Goal: Information Seeking & Learning: Learn about a topic

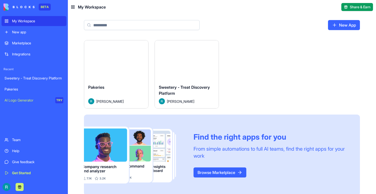
click at [110, 64] on button "Launch" at bounding box center [116, 61] width 38 height 10
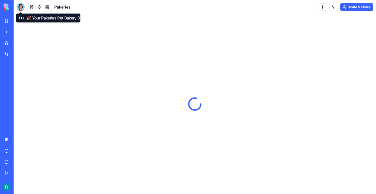
click at [20, 4] on div at bounding box center [21, 7] width 8 height 8
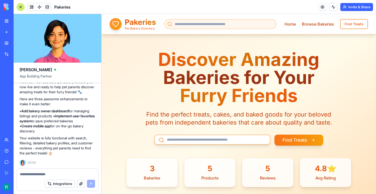
scroll to position [21, 0]
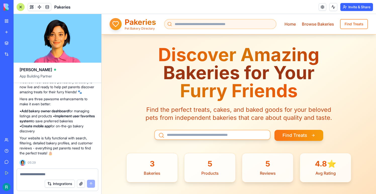
click at [6, 20] on link "My Workspace" at bounding box center [12, 21] width 20 height 10
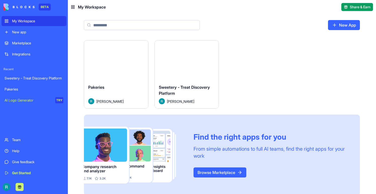
click at [156, 73] on div "Launch" at bounding box center [187, 60] width 64 height 40
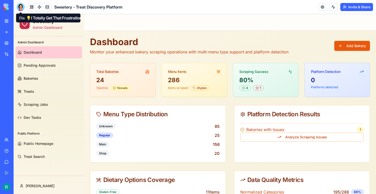
click at [22, 10] on div at bounding box center [21, 7] width 8 height 8
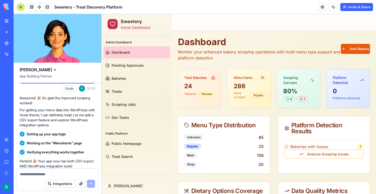
scroll to position [1291, 0]
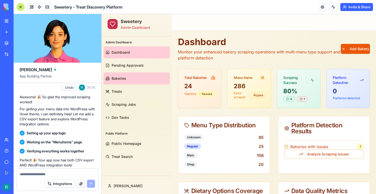
click at [126, 79] on span "Bakeries" at bounding box center [119, 78] width 15 height 5
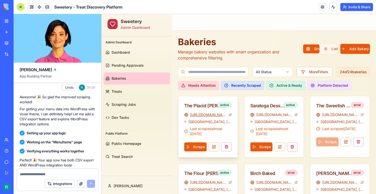
click at [215, 113] on link "https://www.theplacidbaker.com/" at bounding box center [208, 115] width 36 height 5
click at [198, 107] on div "The Placid Baker" at bounding box center [203, 106] width 38 height 7
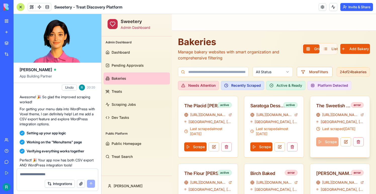
click at [330, 120] on span "Saratoga Springs, NY" at bounding box center [342, 122] width 43 height 5
click at [49, 8] on link at bounding box center [47, 7] width 8 height 8
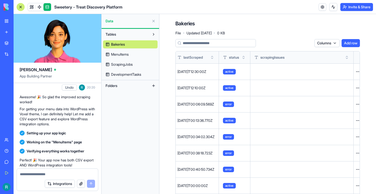
scroll to position [0, 297]
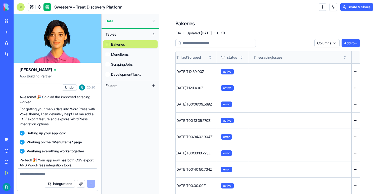
click at [120, 55] on span "MenuItems" at bounding box center [120, 54] width 18 height 5
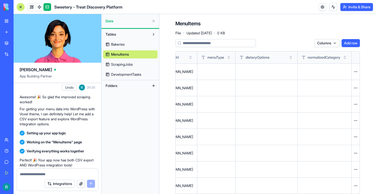
scroll to position [0, 908]
click at [115, 63] on span "ScrapingJobs" at bounding box center [122, 64] width 22 height 5
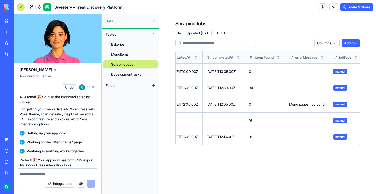
scroll to position [0, 121]
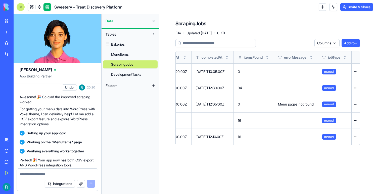
click at [119, 66] on span "ScrapingJobs" at bounding box center [122, 64] width 22 height 5
click at [121, 71] on link "DevelopmentTasks" at bounding box center [130, 75] width 55 height 8
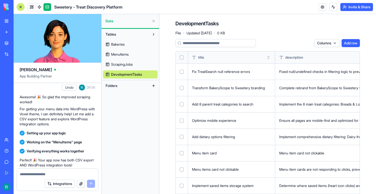
drag, startPoint x: 19, startPoint y: 7, endPoint x: 157, endPoint y: 85, distance: 158.8
click at [157, 85] on div "Sweetery - Treat Discovery Platform Invite & Share Ella App Building Partner A …" at bounding box center [195, 97] width 362 height 194
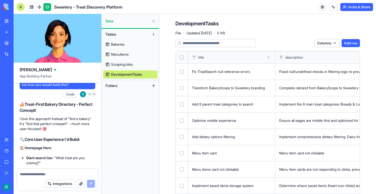
scroll to position [2344, 0]
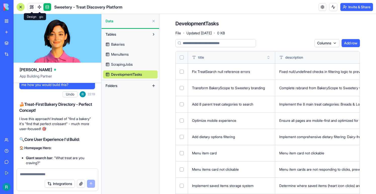
click at [33, 9] on link at bounding box center [32, 7] width 8 height 8
click at [33, 9] on button at bounding box center [32, 7] width 8 height 8
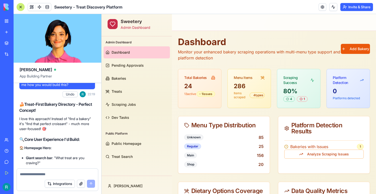
click at [114, 85] on ul "Dashboard Pending Approvals Bakeries Treats Scraping Jobs Dev Tasks" at bounding box center [137, 84] width 66 height 77
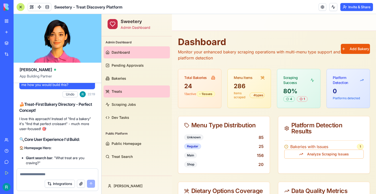
click at [114, 90] on span "Treats" at bounding box center [117, 91] width 11 height 5
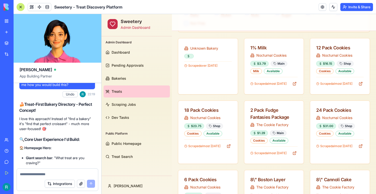
scroll to position [137, 0]
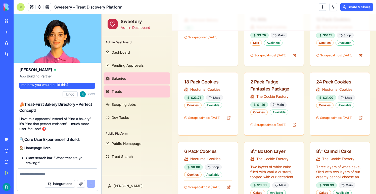
click at [145, 80] on link "Bakeries" at bounding box center [137, 79] width 66 height 12
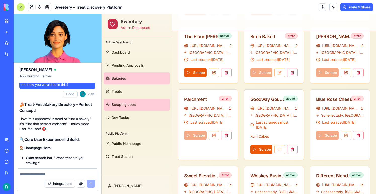
click at [130, 107] on span "Scraping Jobs" at bounding box center [124, 104] width 24 height 5
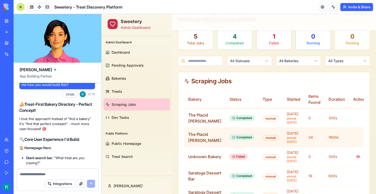
scroll to position [49, 0]
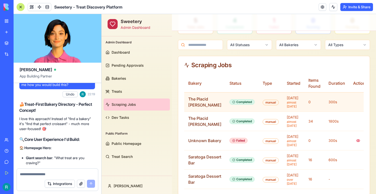
click at [193, 104] on div "The Placid Baker" at bounding box center [204, 102] width 33 height 12
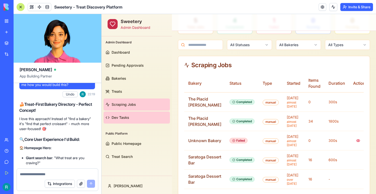
click at [141, 117] on link "Dev Tasks" at bounding box center [137, 118] width 66 height 12
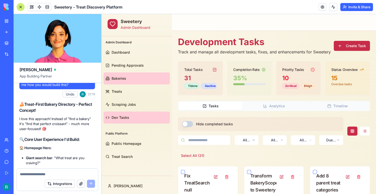
click at [135, 74] on link "Bakeries" at bounding box center [137, 79] width 66 height 12
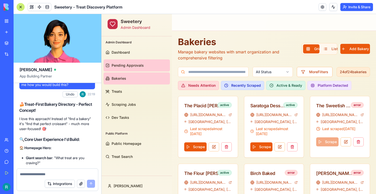
click at [135, 65] on span "Pending Approvals" at bounding box center [128, 65] width 32 height 5
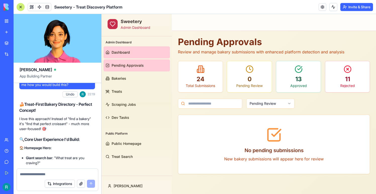
click at [133, 55] on link "Dashboard" at bounding box center [137, 52] width 66 height 12
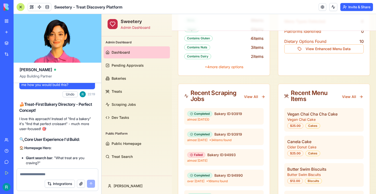
scroll to position [203, 0]
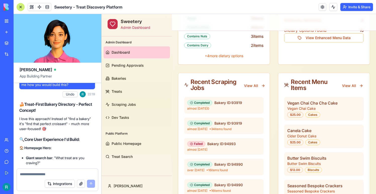
click at [216, 111] on div "almost 2 years ago 0" at bounding box center [223, 109] width 73 height 4
click at [224, 102] on span "Bakery ID: 93919" at bounding box center [228, 103] width 28 height 5
click at [250, 89] on button "View All" at bounding box center [254, 85] width 27 height 9
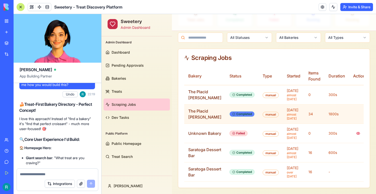
click at [232, 113] on icon at bounding box center [233, 114] width 3 height 3
click at [205, 108] on div "The Placid Baker" at bounding box center [204, 114] width 33 height 12
click at [201, 108] on div "The Placid Baker" at bounding box center [204, 114] width 33 height 12
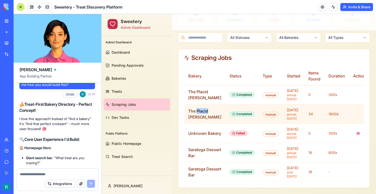
click at [201, 108] on div "The Placid Baker" at bounding box center [204, 114] width 33 height 12
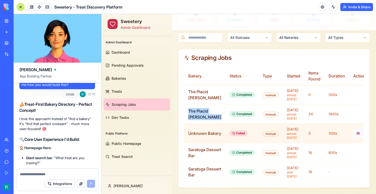
click at [353, 129] on button at bounding box center [358, 133] width 10 height 9
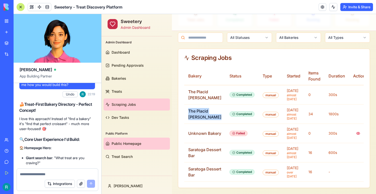
click at [131, 143] on span "Public Homepage" at bounding box center [127, 143] width 30 height 5
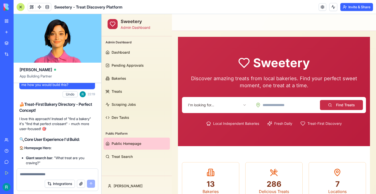
click at [126, 168] on div "Admin Dashboard Dashboard Pending Approvals Bakeries Treats Scraping Jobs Dev T…" at bounding box center [137, 106] width 70 height 140
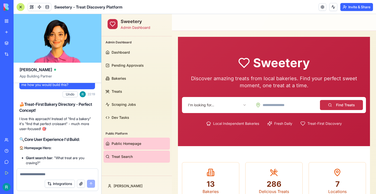
click at [126, 157] on span "Treat Search" at bounding box center [122, 157] width 21 height 5
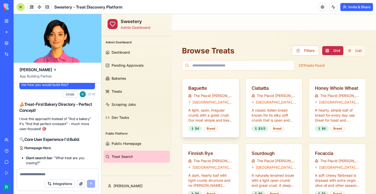
click at [196, 105] on div "Baguette The Placid Baker Troy, NY" at bounding box center [210, 93] width 57 height 29
click at [196, 88] on div "Baguette" at bounding box center [210, 88] width 45 height 7
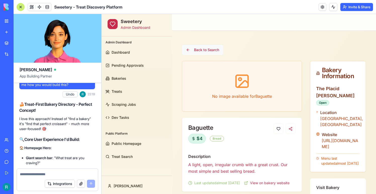
click at [190, 45] on button "Back to Search" at bounding box center [202, 50] width 41 height 10
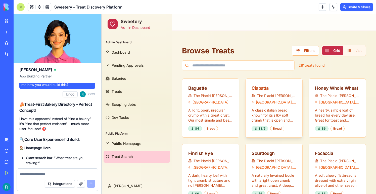
click at [261, 88] on div "Ciabatta" at bounding box center [274, 88] width 45 height 7
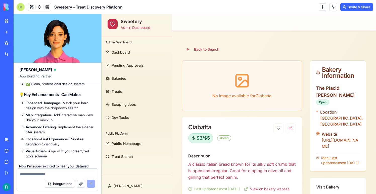
scroll to position [7866, 1]
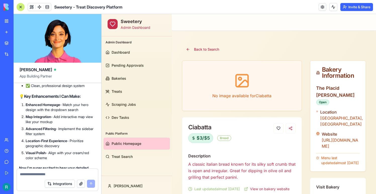
click at [121, 144] on span "Public Homepage" at bounding box center [127, 143] width 30 height 5
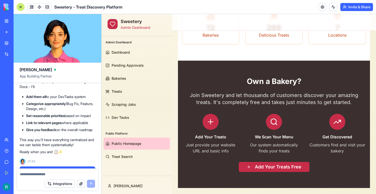
scroll to position [10370, 0]
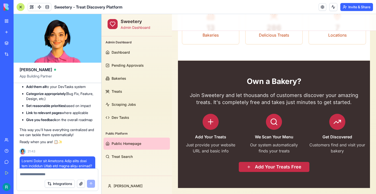
click at [117, 111] on ul "Dashboard Pending Approvals Bakeries Treats Scraping Jobs Dev Tasks" at bounding box center [137, 84] width 66 height 77
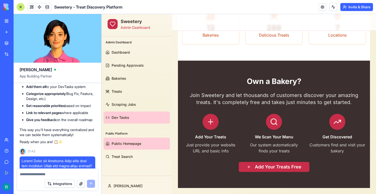
click at [117, 117] on span "Dev Tasks" at bounding box center [121, 117] width 18 height 5
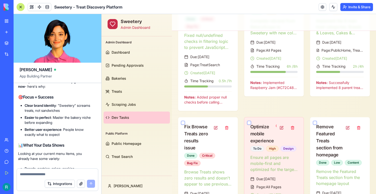
scroll to position [15208, 2]
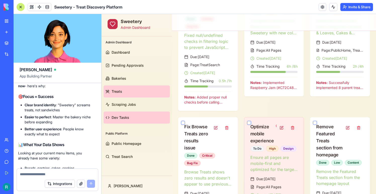
click at [112, 93] on span "Treats" at bounding box center [117, 91] width 11 height 5
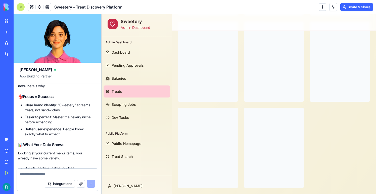
scroll to position [193, 0]
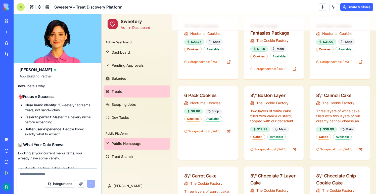
click at [128, 139] on link "Public Homepage" at bounding box center [137, 144] width 66 height 12
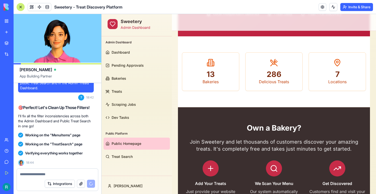
scroll to position [21796, 2]
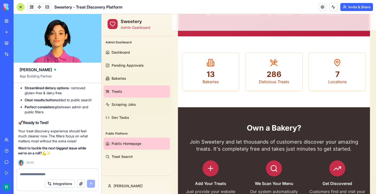
click at [123, 92] on link "Treats" at bounding box center [137, 92] width 66 height 12
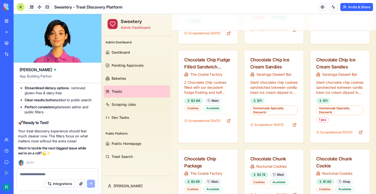
scroll to position [2333, 0]
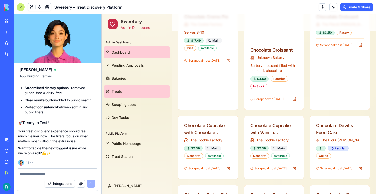
click at [132, 50] on link "Dashboard" at bounding box center [137, 52] width 66 height 12
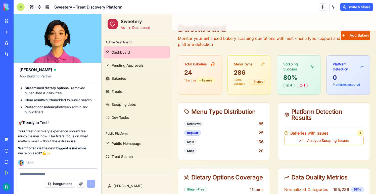
scroll to position [19, 0]
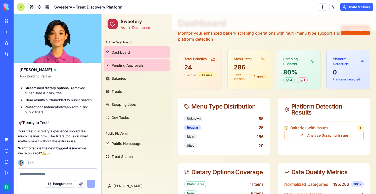
click at [134, 64] on span "Pending Approvals" at bounding box center [128, 65] width 32 height 5
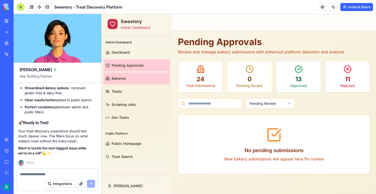
click at [124, 81] on link "Bakeries" at bounding box center [137, 79] width 66 height 12
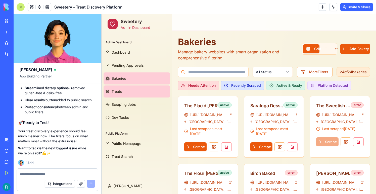
click at [124, 90] on link "Treats" at bounding box center [137, 92] width 66 height 12
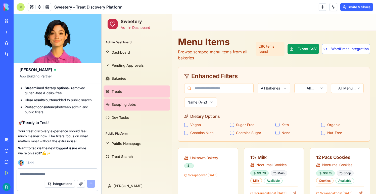
click at [125, 102] on link "Scraping Jobs" at bounding box center [137, 105] width 66 height 12
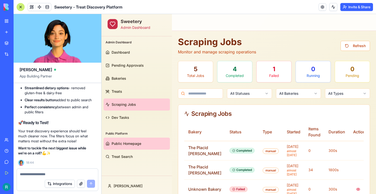
click at [131, 141] on span "Public Homepage" at bounding box center [127, 143] width 30 height 5
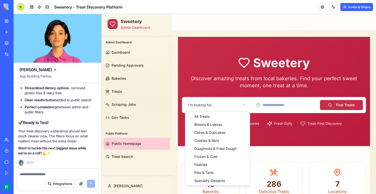
click at [214, 101] on html "Sweetery Admin Dashboard Admin Dashboard Dashboard Pending Approvals Bakeries T…" at bounding box center [239, 182] width 274 height 337
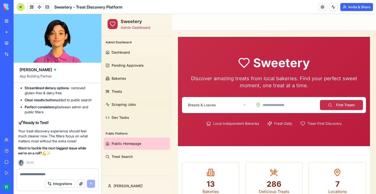
click at [337, 107] on button "Find Treats" at bounding box center [341, 105] width 43 height 10
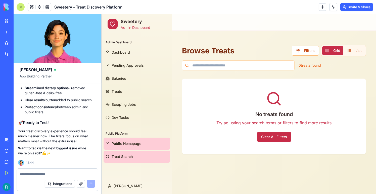
click at [147, 143] on link "Public Homepage" at bounding box center [137, 144] width 66 height 12
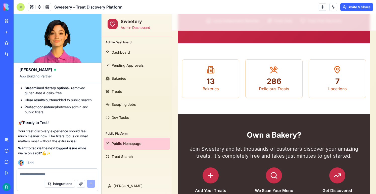
scroll to position [157, 0]
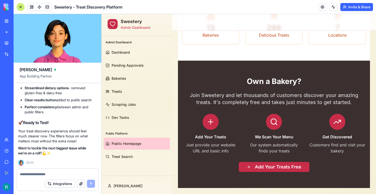
click at [274, 127] on div at bounding box center [274, 122] width 16 height 16
click at [273, 166] on button "Add Your Treats Free" at bounding box center [274, 167] width 71 height 10
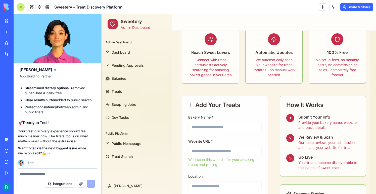
scroll to position [2, 0]
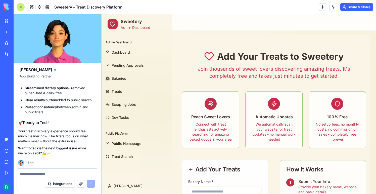
click at [273, 121] on div "Automatic Updates We automatically scan your website for treat updates - no man…" at bounding box center [273, 120] width 57 height 56
click at [122, 139] on link "Public Homepage" at bounding box center [137, 144] width 66 height 12
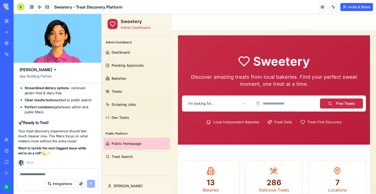
click at [222, 122] on span "Local Independent Bakeries" at bounding box center [236, 122] width 46 height 5
click at [229, 112] on div "I'm looking for... Find Treats Local Independent Bakeries Fresh Daily Treat-Fir…" at bounding box center [274, 110] width 184 height 29
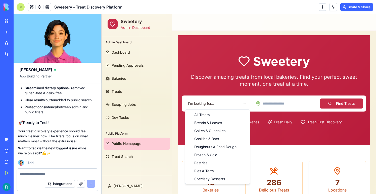
click at [214, 101] on html "Sweetery Admin Dashboard Admin Dashboard Dashboard Pending Approvals Bakeries T…" at bounding box center [239, 181] width 274 height 337
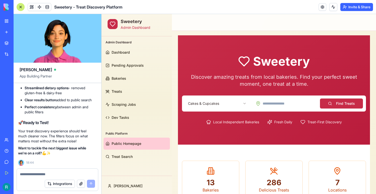
click at [338, 103] on button "Find Treats" at bounding box center [341, 104] width 43 height 10
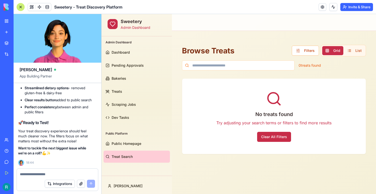
click at [123, 158] on span "Treat Search" at bounding box center [122, 157] width 21 height 5
click at [123, 143] on span "Public Homepage" at bounding box center [127, 143] width 30 height 5
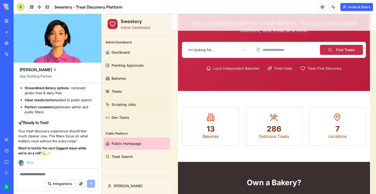
scroll to position [157, 0]
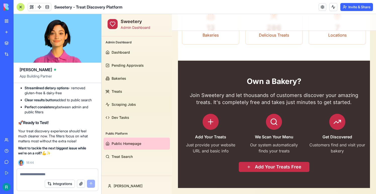
click at [270, 171] on button "Add Your Treats Free" at bounding box center [274, 167] width 71 height 10
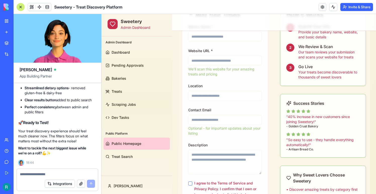
click at [126, 139] on link "Public Homepage" at bounding box center [137, 144] width 66 height 12
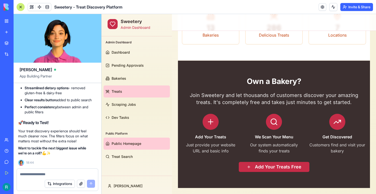
click at [130, 93] on link "Treats" at bounding box center [137, 92] width 66 height 12
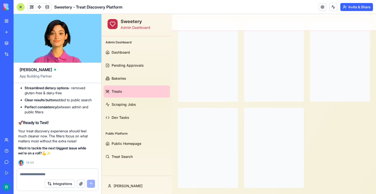
scroll to position [157, 0]
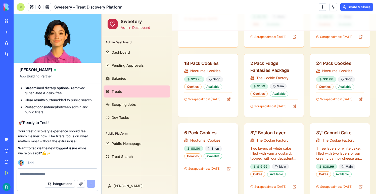
click at [205, 169] on span "Scraped almost 2 years ago" at bounding box center [204, 169] width 32 height 4
click at [205, 133] on div "6 Pack Cookies" at bounding box center [207, 133] width 47 height 7
click at [205, 143] on span "Nocturnal Cookies" at bounding box center [205, 140] width 30 height 5
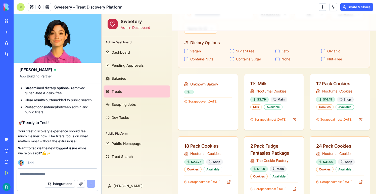
scroll to position [0, 0]
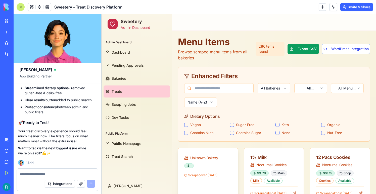
click at [193, 162] on div "Unknown Bakery" at bounding box center [208, 156] width 60 height 16
click at [202, 157] on span "Unknown Bakery" at bounding box center [204, 158] width 28 height 5
click at [260, 157] on div "1% Milk" at bounding box center [273, 157] width 47 height 7
click at [260, 166] on span "Nocturnal Cookies" at bounding box center [271, 165] width 30 height 5
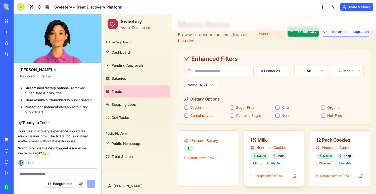
scroll to position [48, 0]
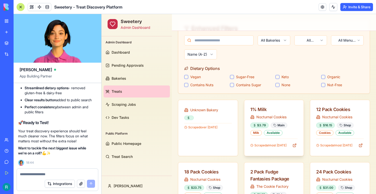
click at [258, 144] on span "Scraped almost 2 years ago" at bounding box center [270, 146] width 32 height 4
click at [325, 108] on div "12 Pack Cookies" at bounding box center [339, 109] width 47 height 7
click at [325, 116] on span "Nocturnal Cookies" at bounding box center [337, 117] width 30 height 5
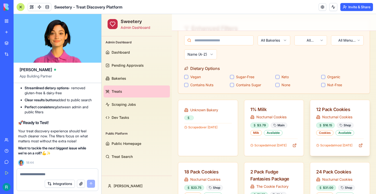
click at [325, 135] on div "Cookies" at bounding box center [324, 133] width 17 height 6
click at [325, 148] on span "Scraped almost 2 years ago" at bounding box center [336, 146] width 32 height 4
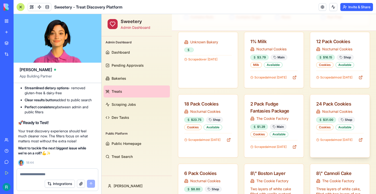
scroll to position [140, 0]
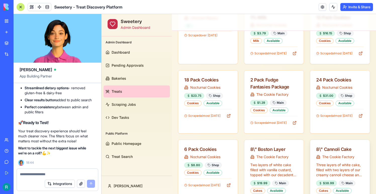
click at [323, 164] on p "Three layers of white cake, filled with two layers of our creamy cannoli cheese…" at bounding box center [339, 170] width 47 height 15
click at [323, 150] on div "8\" Cannoli Cake" at bounding box center [339, 149] width 47 height 7
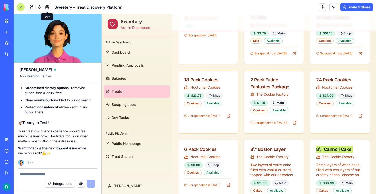
click at [49, 8] on link at bounding box center [47, 7] width 8 height 8
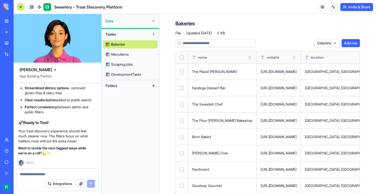
click at [123, 54] on span "MenuItems" at bounding box center [120, 54] width 18 height 5
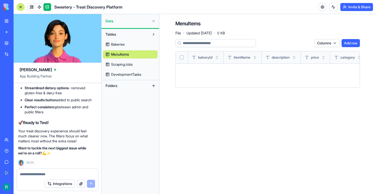
click at [125, 71] on link "DevelopmentTasks" at bounding box center [130, 75] width 55 height 8
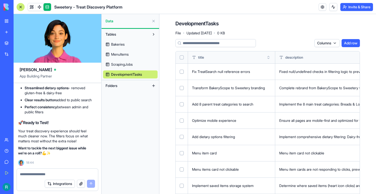
click at [124, 57] on span "MenuItems" at bounding box center [120, 54] width 18 height 5
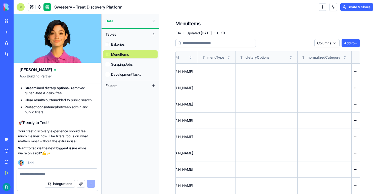
scroll to position [0, 827]
click at [31, 8] on link at bounding box center [32, 7] width 8 height 8
click at [31, 8] on button at bounding box center [32, 7] width 8 height 8
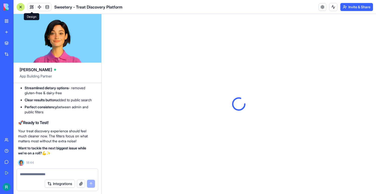
click at [31, 8] on button at bounding box center [32, 7] width 8 height 8
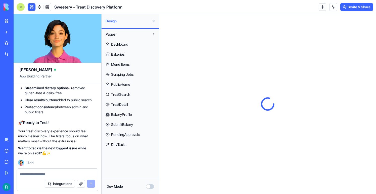
click at [31, 8] on button at bounding box center [32, 7] width 8 height 8
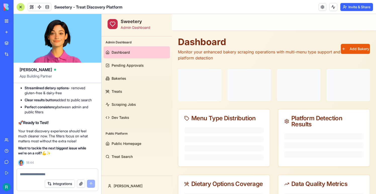
click at [29, 7] on button at bounding box center [32, 7] width 8 height 8
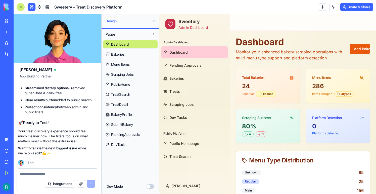
click at [122, 67] on span "Menu Items" at bounding box center [120, 64] width 19 height 5
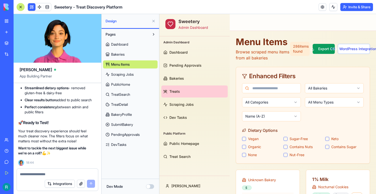
click at [124, 126] on span "SubmitBakery" at bounding box center [122, 124] width 22 height 5
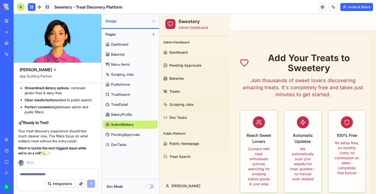
click at [124, 139] on div "Dashboard Bakeries Menu Items Scraping Jobs PublicHome TreatSearch TreatDetail …" at bounding box center [130, 93] width 55 height 111
click at [122, 137] on span "PendingApprovals" at bounding box center [125, 134] width 29 height 5
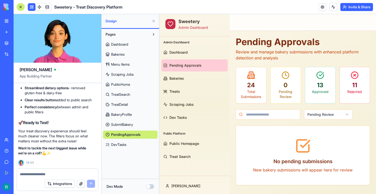
click at [132, 113] on span "BakeryProfile" at bounding box center [121, 114] width 21 height 5
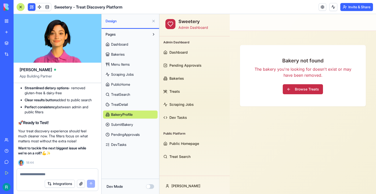
click at [124, 105] on span "TreatDetail" at bounding box center [119, 104] width 17 height 5
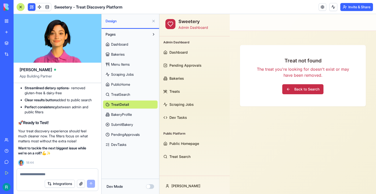
click at [114, 94] on span "TreatSearch" at bounding box center [120, 94] width 19 height 5
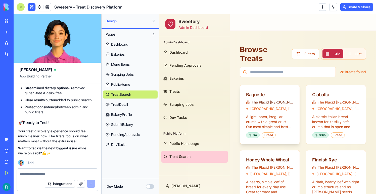
click at [272, 100] on link "The Placid Baker" at bounding box center [273, 102] width 42 height 5
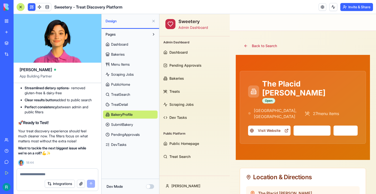
click at [122, 105] on span "TreatDetail" at bounding box center [119, 104] width 17 height 5
click at [122, 96] on span "TreatSearch" at bounding box center [120, 94] width 19 height 5
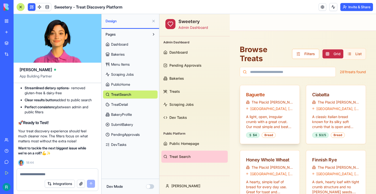
click at [256, 94] on div "Baguette" at bounding box center [269, 94] width 47 height 7
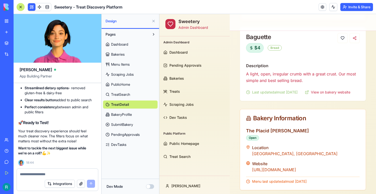
scroll to position [93, 0]
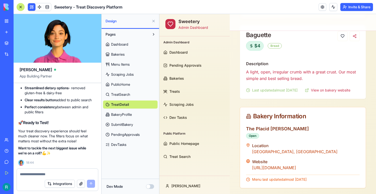
click at [120, 91] on link "TreatSearch" at bounding box center [130, 95] width 55 height 8
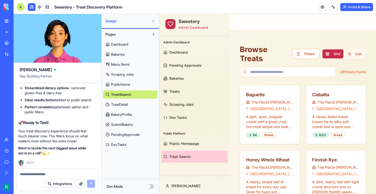
click at [188, 155] on span "Treat Search" at bounding box center [179, 157] width 21 height 5
click at [186, 145] on span "Public Homepage" at bounding box center [184, 143] width 30 height 5
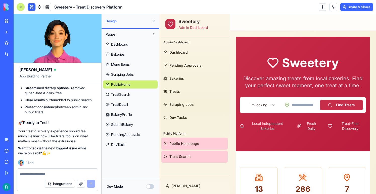
click at [186, 153] on link "Treat Search" at bounding box center [194, 157] width 66 height 12
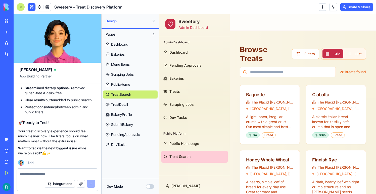
click at [184, 150] on ul "Public Homepage Treat Search" at bounding box center [194, 150] width 66 height 25
click at [184, 147] on link "Public Homepage" at bounding box center [194, 144] width 66 height 12
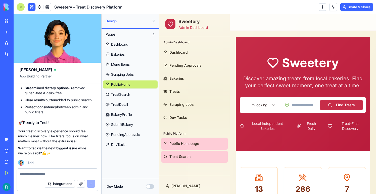
click at [184, 159] on span "Treat Search" at bounding box center [179, 157] width 21 height 5
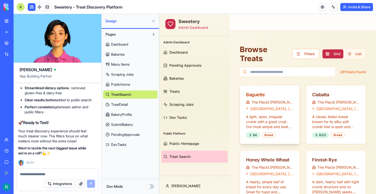
click at [254, 97] on div "Baguette" at bounding box center [269, 94] width 47 height 7
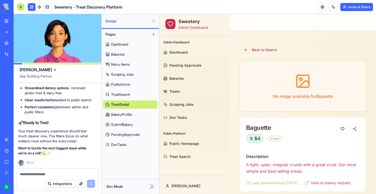
scroll to position [21796, 2]
click at [29, 10] on button at bounding box center [32, 7] width 8 height 8
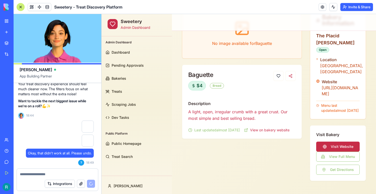
scroll to position [50, 0]
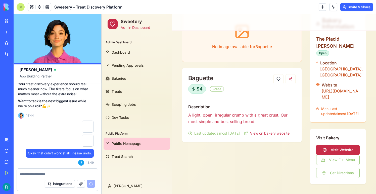
click at [127, 141] on span "Public Homepage" at bounding box center [127, 143] width 30 height 5
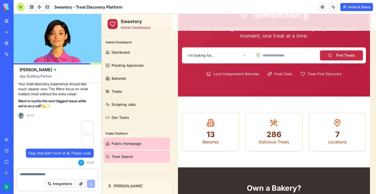
click at [127, 159] on span "Treat Search" at bounding box center [122, 157] width 21 height 5
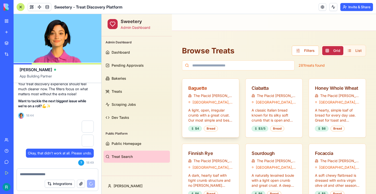
click at [202, 90] on div "Baguette" at bounding box center [210, 88] width 45 height 7
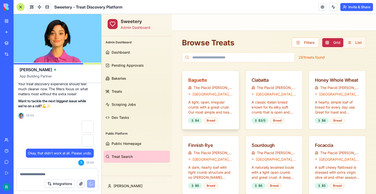
click at [198, 80] on div "Baguette" at bounding box center [210, 80] width 45 height 7
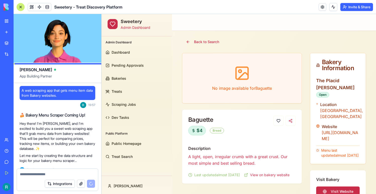
scroll to position [21895, 2]
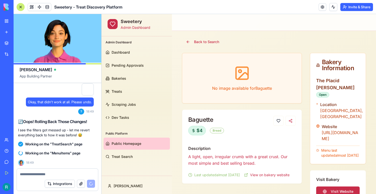
click at [127, 141] on span "Public Homepage" at bounding box center [127, 143] width 30 height 5
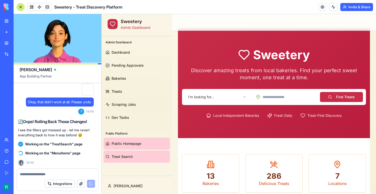
click at [120, 156] on span "Treat Search" at bounding box center [122, 157] width 21 height 5
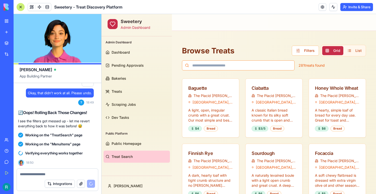
click at [227, 63] on input at bounding box center [238, 66] width 113 height 10
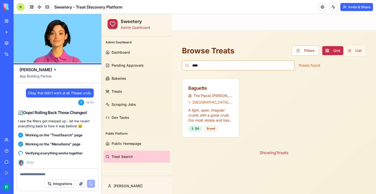
type input "****"
click at [229, 73] on div "Browse Treats Filters Grid List **** 1 treats found Baguette The Placid Baker T…" at bounding box center [274, 102] width 192 height 131
click at [224, 66] on input "****" at bounding box center [238, 66] width 113 height 10
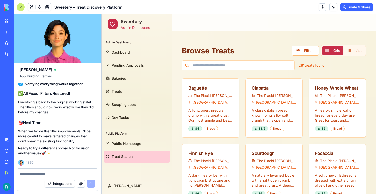
scroll to position [21567, 2]
click at [130, 49] on link "Dashboard" at bounding box center [137, 52] width 66 height 12
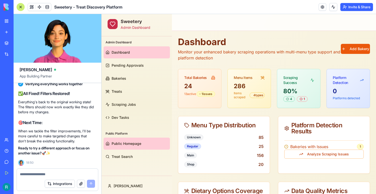
click at [124, 141] on span "Public Homepage" at bounding box center [127, 143] width 30 height 5
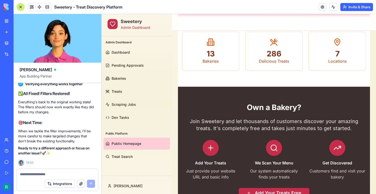
scroll to position [142, 0]
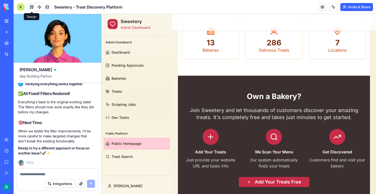
click at [35, 7] on button at bounding box center [32, 7] width 8 height 8
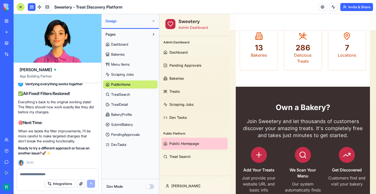
click at [125, 42] on span "Dashboard" at bounding box center [119, 44] width 17 height 5
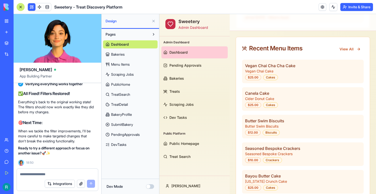
scroll to position [579, 0]
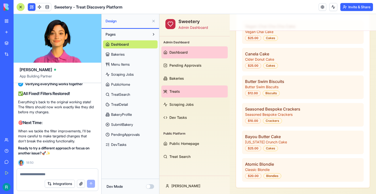
click at [180, 90] on link "Treats" at bounding box center [194, 92] width 66 height 12
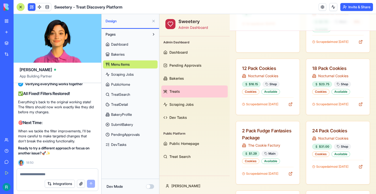
scroll to position [30, 0]
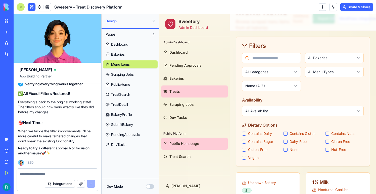
click at [189, 147] on link "Public Homepage" at bounding box center [194, 144] width 66 height 12
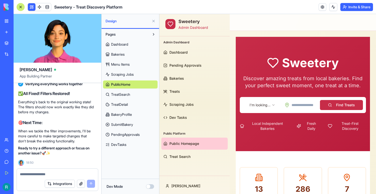
scroll to position [21678, 2]
click at [125, 62] on span "Menu Items" at bounding box center [120, 64] width 19 height 5
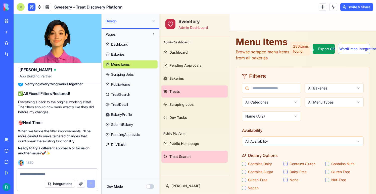
click at [192, 155] on link "Treat Search" at bounding box center [194, 157] width 66 height 12
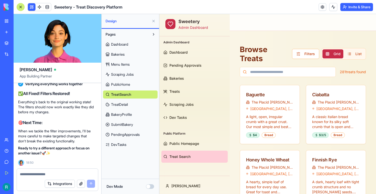
scroll to position [21973, 2]
